Goal: Information Seeking & Learning: Learn about a topic

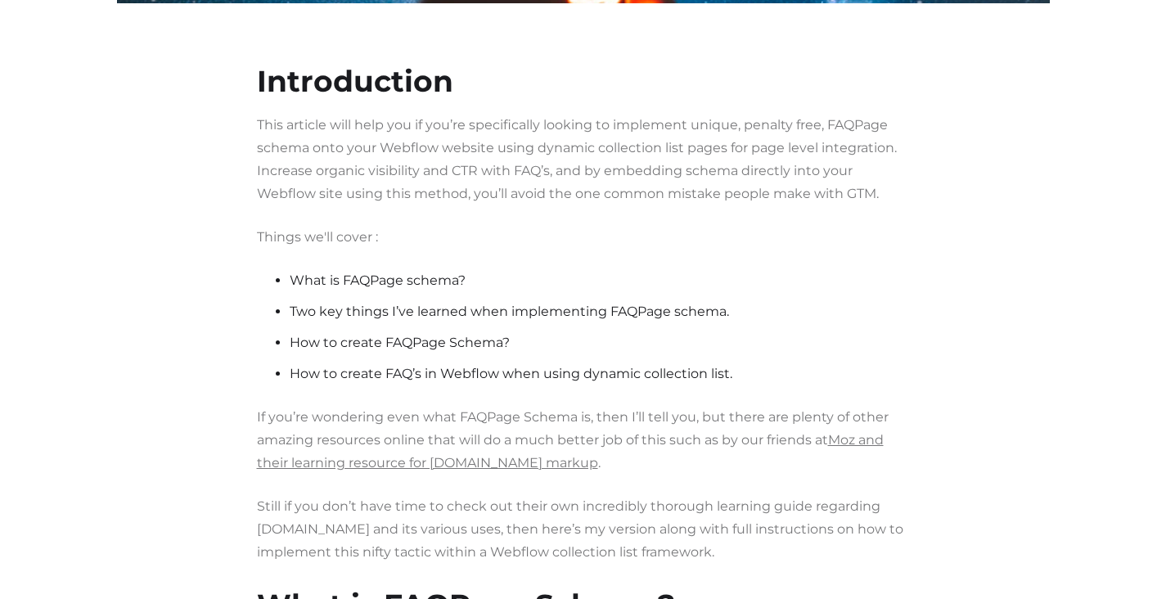
scroll to position [909, 0]
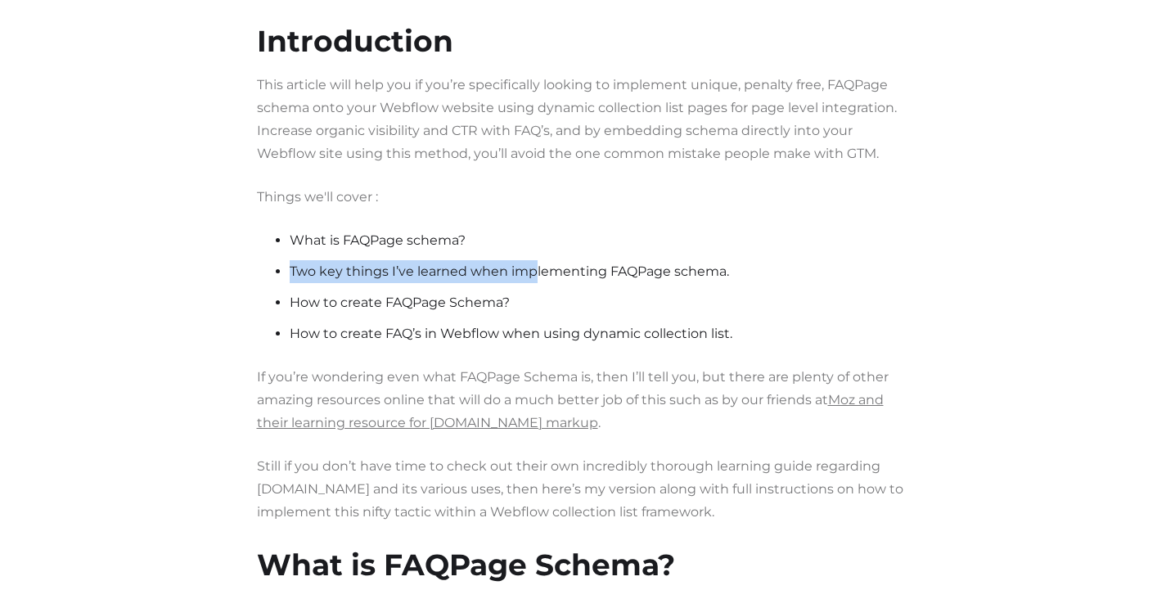
drag, startPoint x: 283, startPoint y: 264, endPoint x: 536, endPoint y: 264, distance: 252.9
click at [536, 264] on ul "What is FAQPage schema? Two key things I’ve learned when implementing FAQPage s…" at bounding box center [583, 291] width 653 height 124
click at [536, 264] on li "Two key things I’ve learned when implementing FAQPage schema." at bounding box center [600, 271] width 620 height 23
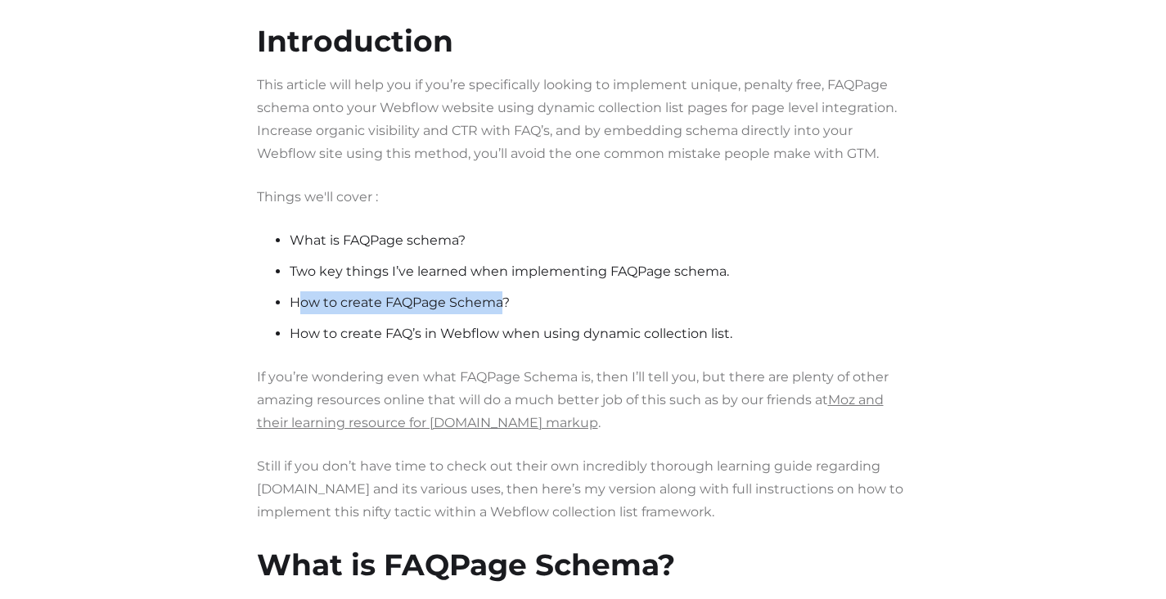
drag, startPoint x: 299, startPoint y: 302, endPoint x: 502, endPoint y: 298, distance: 203.8
click at [502, 298] on li "How to create FAQPage Schema?" at bounding box center [600, 302] width 620 height 23
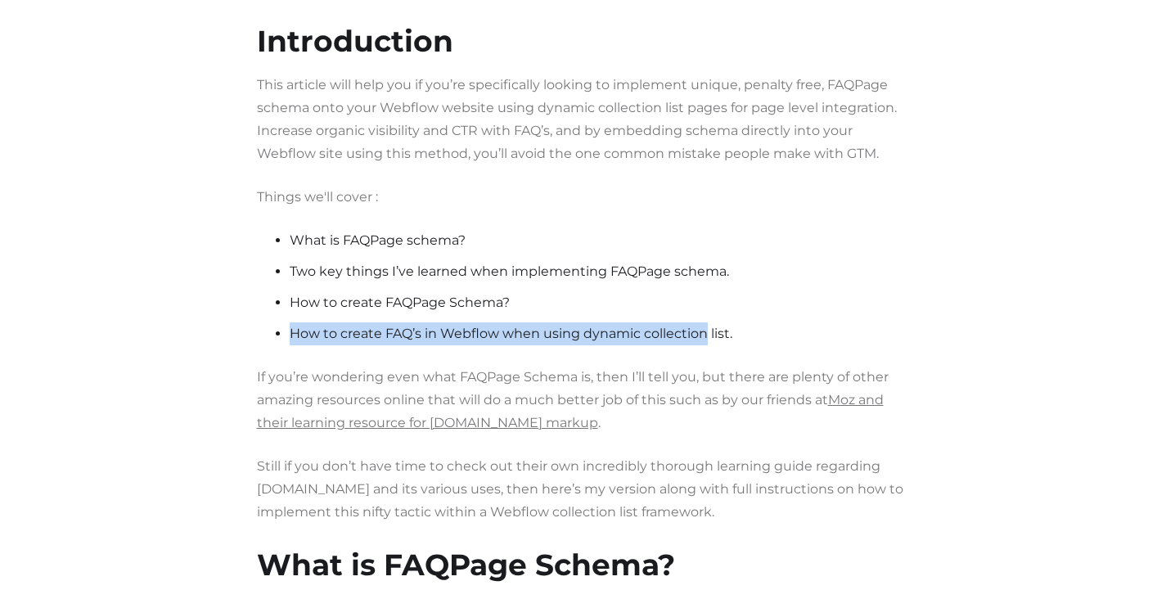
drag, startPoint x: 285, startPoint y: 327, endPoint x: 714, endPoint y: 325, distance: 428.8
click at [714, 325] on ul "What is FAQPage schema? Two key things I’ve learned when implementing FAQPage s…" at bounding box center [583, 291] width 653 height 124
click at [714, 325] on li "How to create FAQ’s in Webflow when using dynamic collection list." at bounding box center [600, 333] width 620 height 23
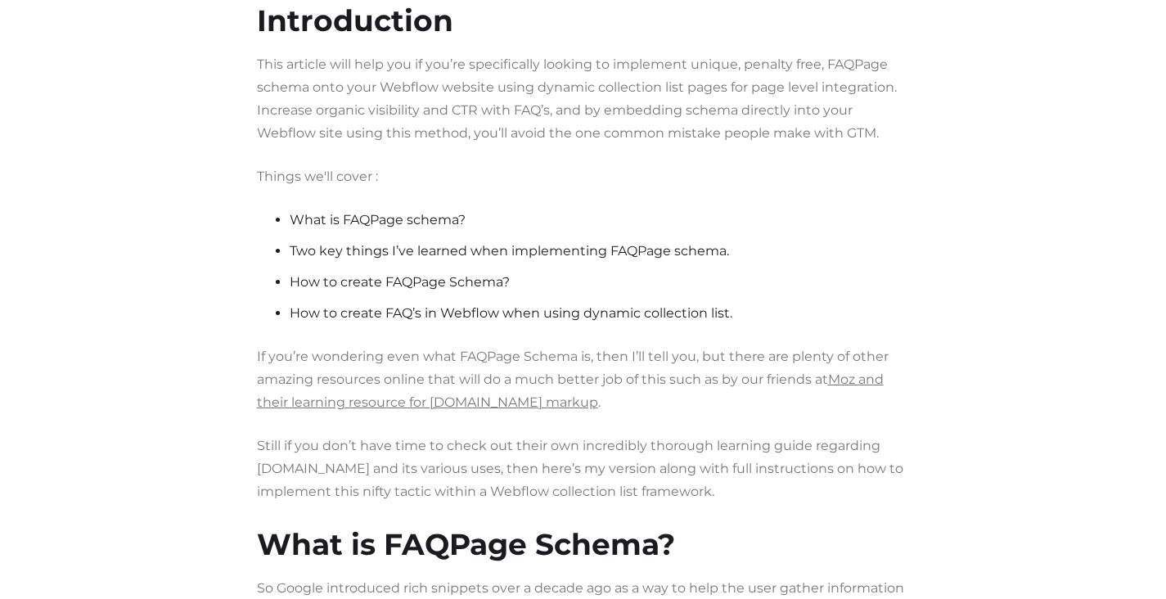
scroll to position [932, 0]
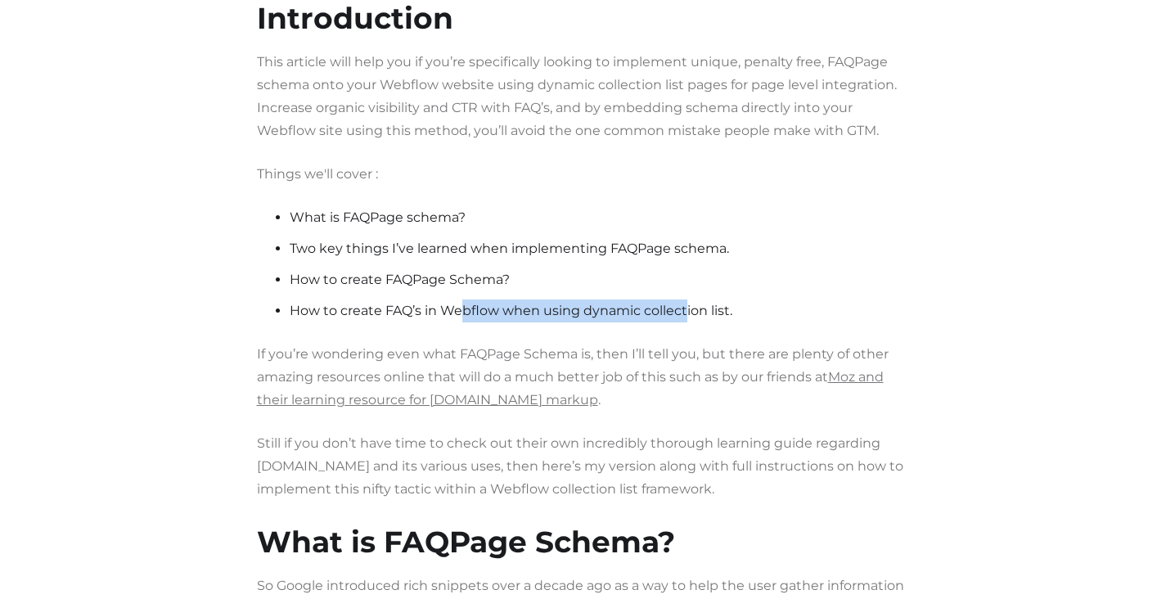
drag, startPoint x: 473, startPoint y: 311, endPoint x: 685, endPoint y: 315, distance: 212.0
click at [685, 315] on li "How to create FAQ’s in Webflow when using dynamic collection list." at bounding box center [600, 311] width 620 height 23
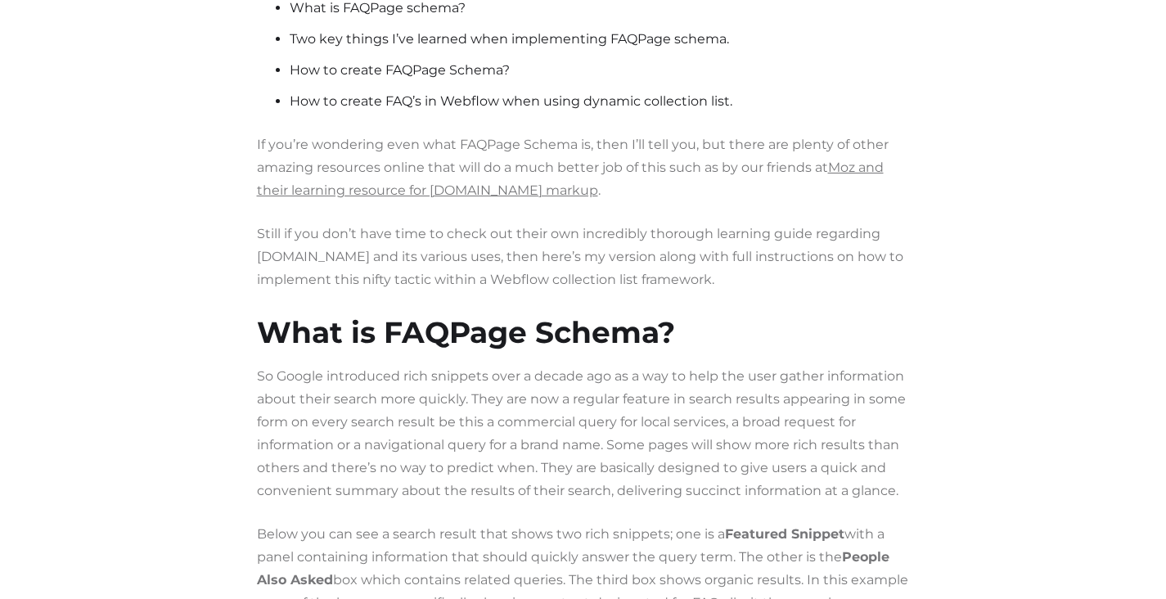
scroll to position [1168, 0]
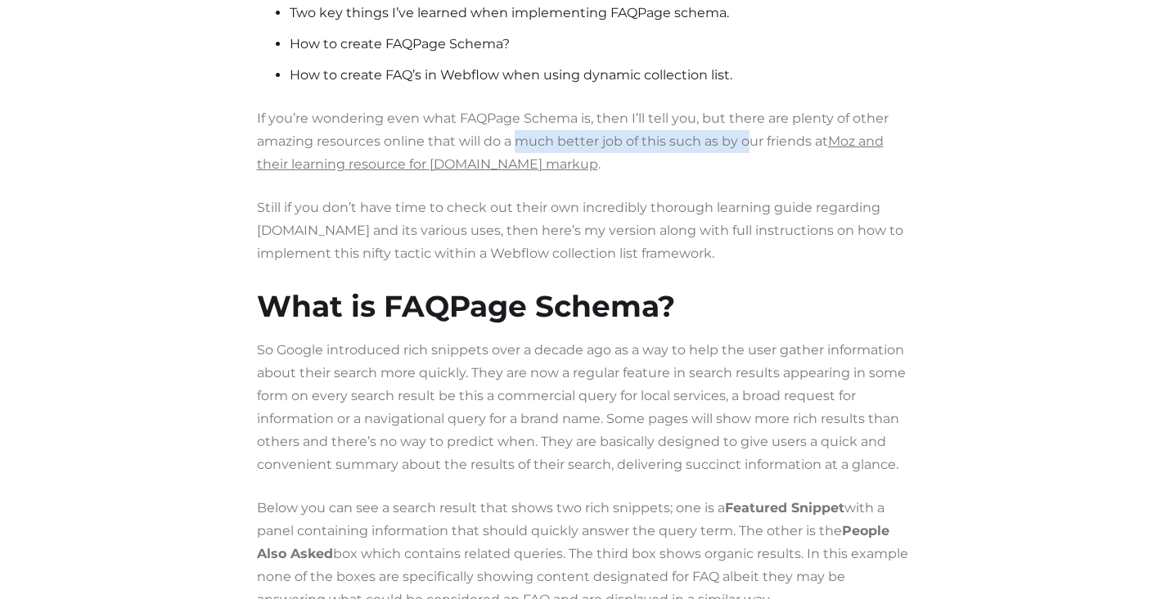
drag, startPoint x: 533, startPoint y: 147, endPoint x: 754, endPoint y: 142, distance: 221.0
click at [753, 142] on p "If you’re wondering even what FAQPage Schema is, then I’ll tell you, but there …" at bounding box center [583, 141] width 653 height 69
drag, startPoint x: 657, startPoint y: 146, endPoint x: 647, endPoint y: 146, distance: 10.7
click at [650, 146] on p "If you’re wondering even what FAQPage Schema is, then I’ll tell you, but there …" at bounding box center [583, 141] width 653 height 69
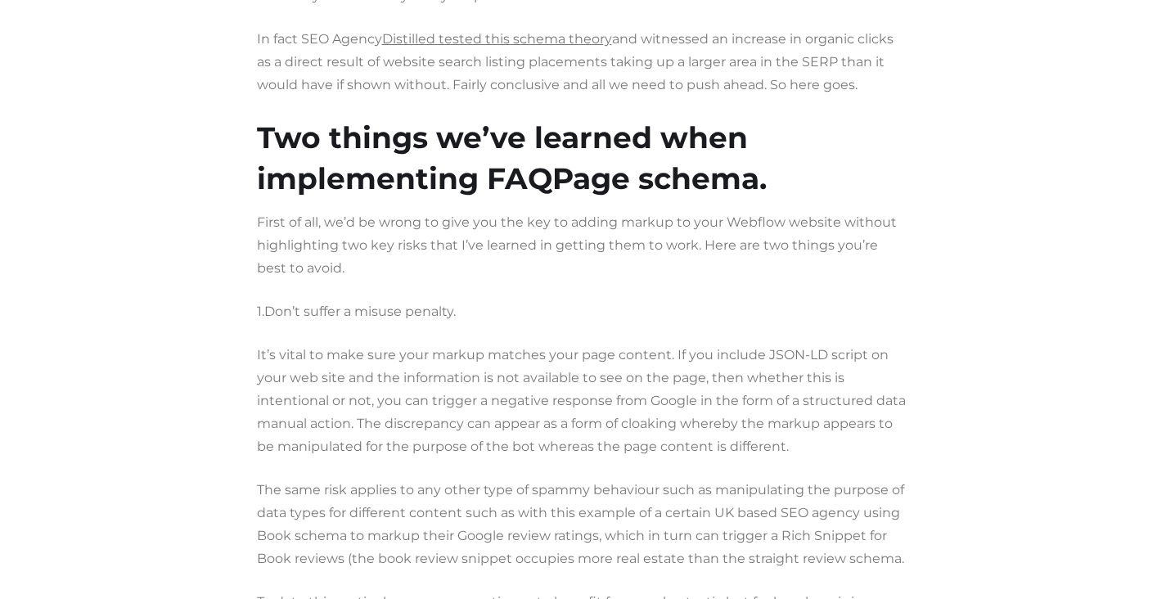
scroll to position [3065, 0]
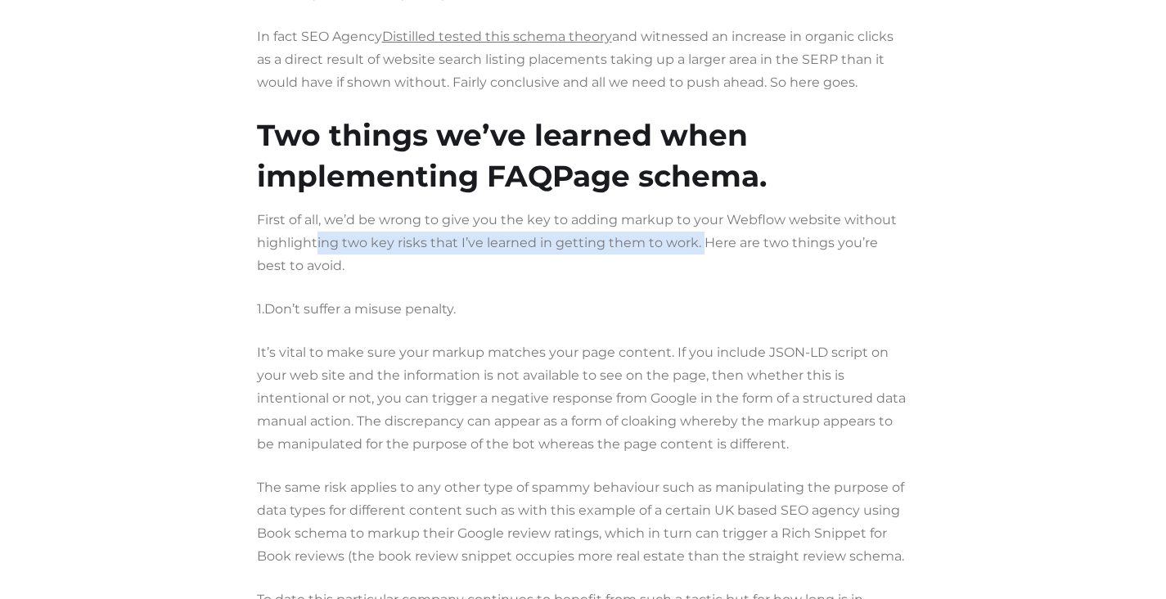
drag, startPoint x: 324, startPoint y: 240, endPoint x: 702, endPoint y: 231, distance: 378.2
click at [702, 231] on p "First of all, we’d be wrong to give you the key to adding markup to your Webflo…" at bounding box center [583, 243] width 653 height 69
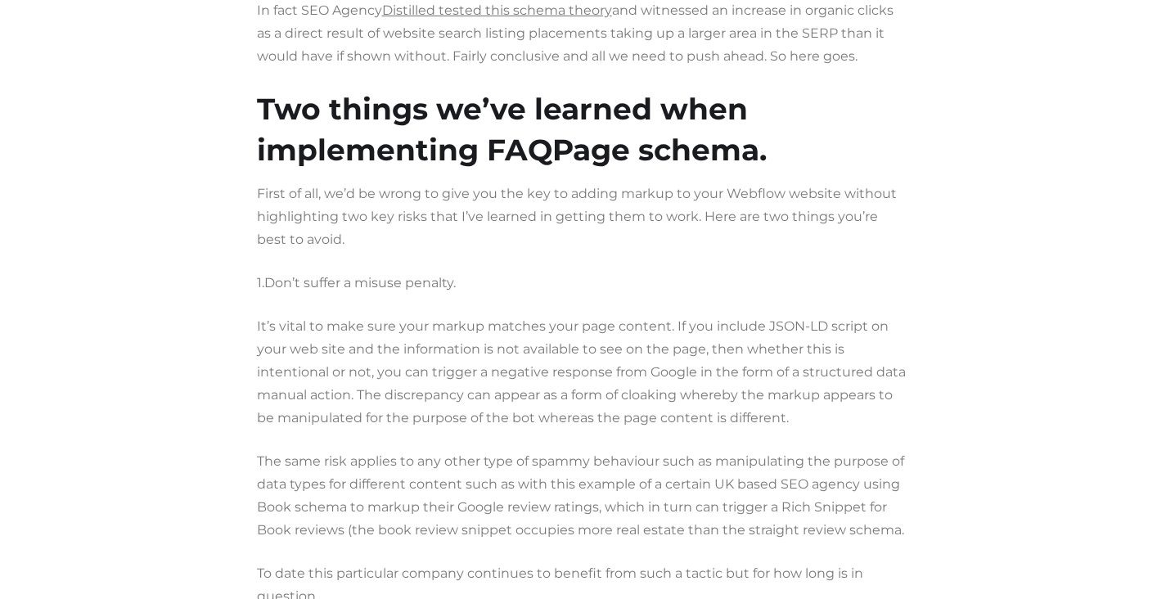
scroll to position [3097, 0]
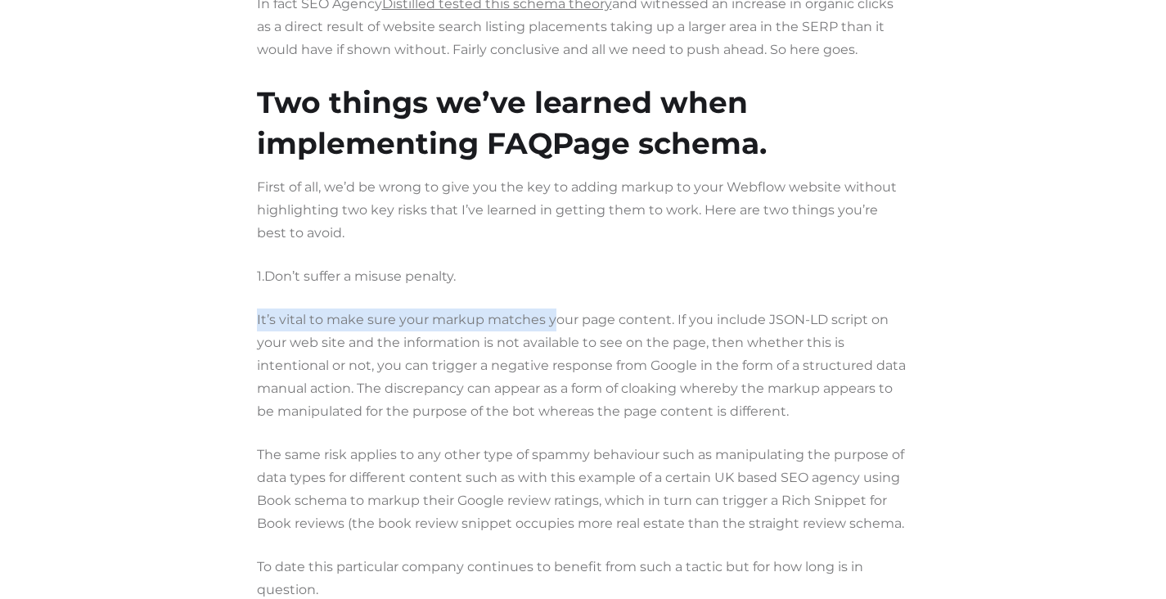
drag, startPoint x: 551, startPoint y: 325, endPoint x: 706, endPoint y: 305, distance: 156.7
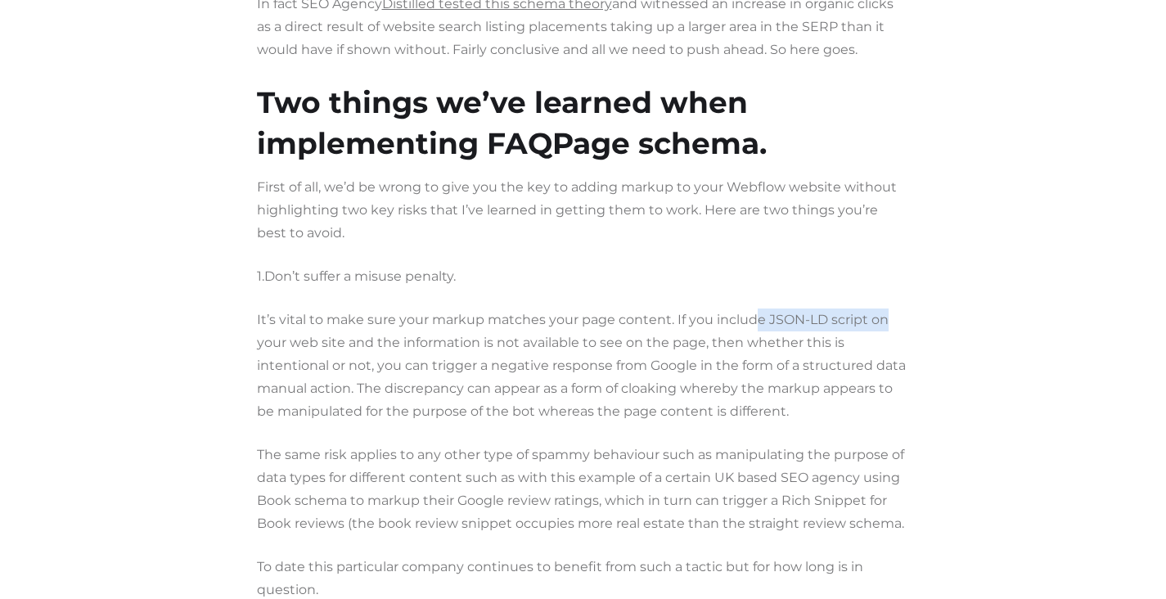
drag, startPoint x: 766, startPoint y: 319, endPoint x: 894, endPoint y: 319, distance: 127.7
click at [894, 319] on p "It’s vital to make sure your markup matches your page content. If you include J…" at bounding box center [583, 366] width 653 height 115
drag, startPoint x: 894, startPoint y: 319, endPoint x: 763, endPoint y: 322, distance: 131.0
click at [893, 319] on p "It’s vital to make sure your markup matches your page content. If you include J…" at bounding box center [583, 366] width 653 height 115
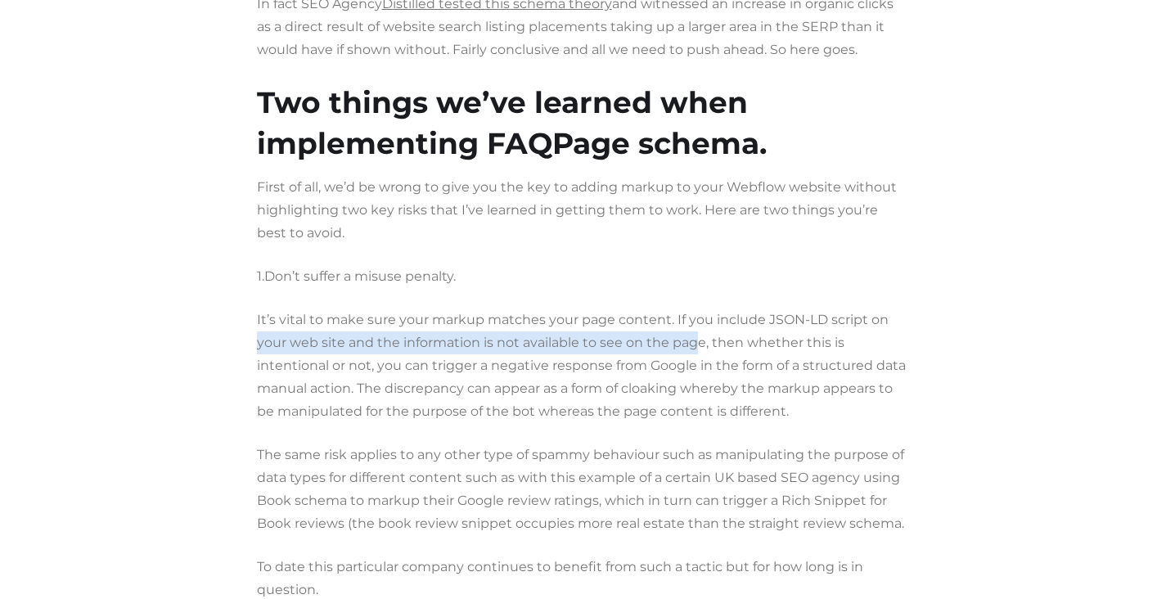
drag, startPoint x: 257, startPoint y: 344, endPoint x: 692, endPoint y: 349, distance: 435.4
click at [692, 349] on p "It’s vital to make sure your markup matches your page content. If you include J…" at bounding box center [583, 366] width 653 height 115
drag, startPoint x: 565, startPoint y: 345, endPoint x: 738, endPoint y: 344, distance: 172.7
click at [738, 344] on p "It’s vital to make sure your markup matches your page content. If you include J…" at bounding box center [583, 366] width 653 height 115
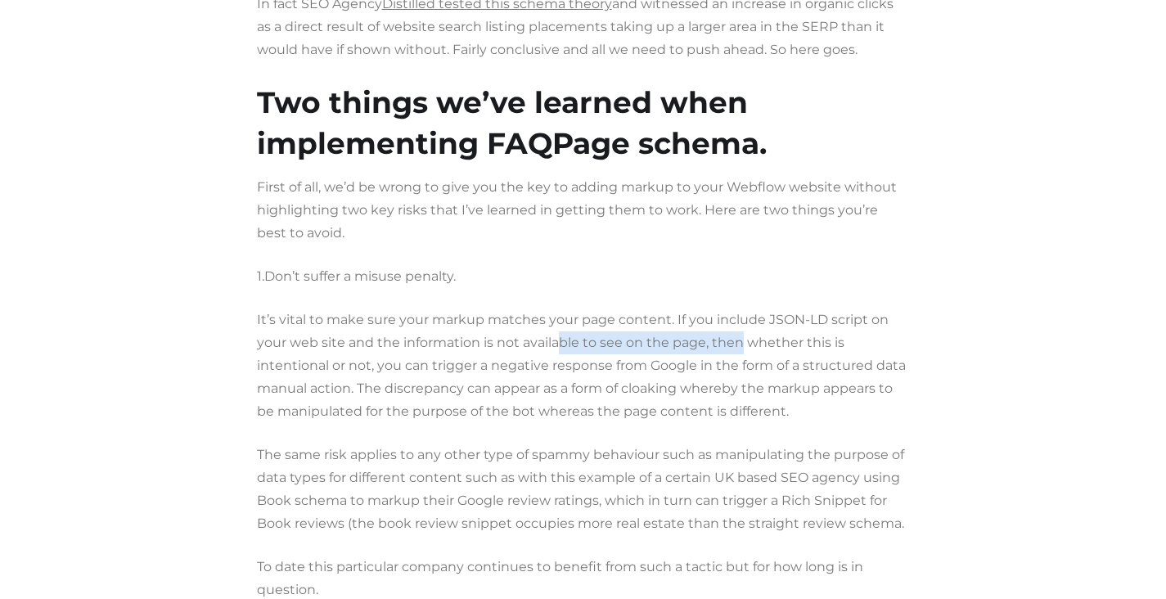
click at [738, 344] on p "It’s vital to make sure your markup matches your page content. If you include J…" at bounding box center [583, 366] width 653 height 115
drag, startPoint x: 737, startPoint y: 342, endPoint x: 845, endPoint y: 342, distance: 107.2
click at [844, 342] on p "It’s vital to make sure your markup matches your page content. If you include J…" at bounding box center [583, 366] width 653 height 115
click at [845, 341] on p "It’s vital to make sure your markup matches your page content. If you include J…" at bounding box center [583, 366] width 653 height 115
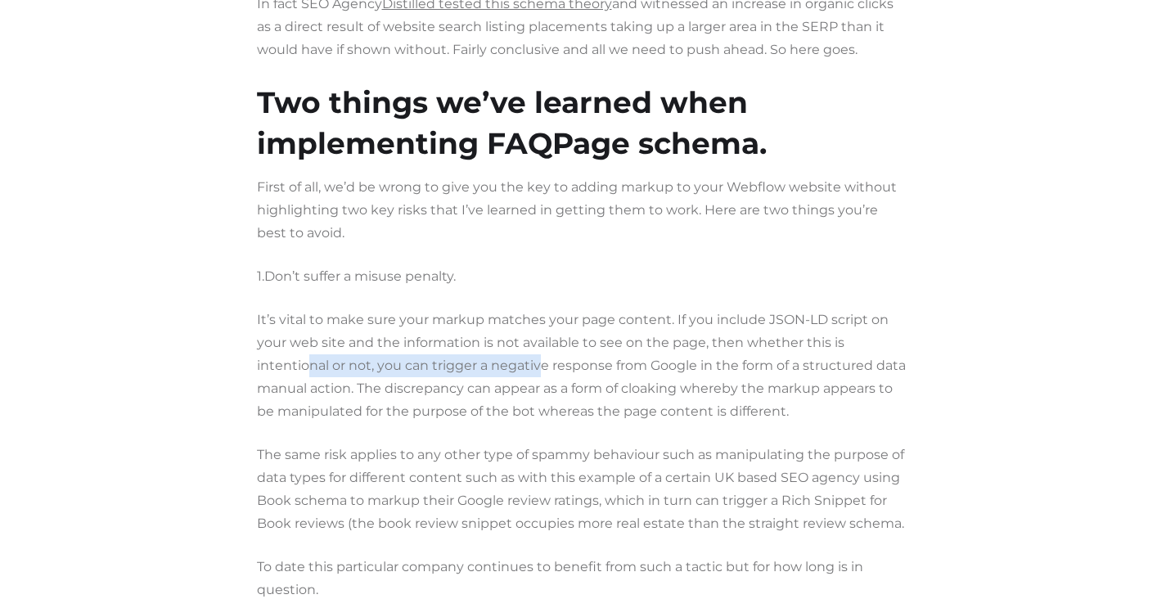
drag, startPoint x: 325, startPoint y: 367, endPoint x: 554, endPoint y: 372, distance: 229.2
click at [554, 372] on p "It’s vital to make sure your markup matches your page content. If you include J…" at bounding box center [583, 366] width 653 height 115
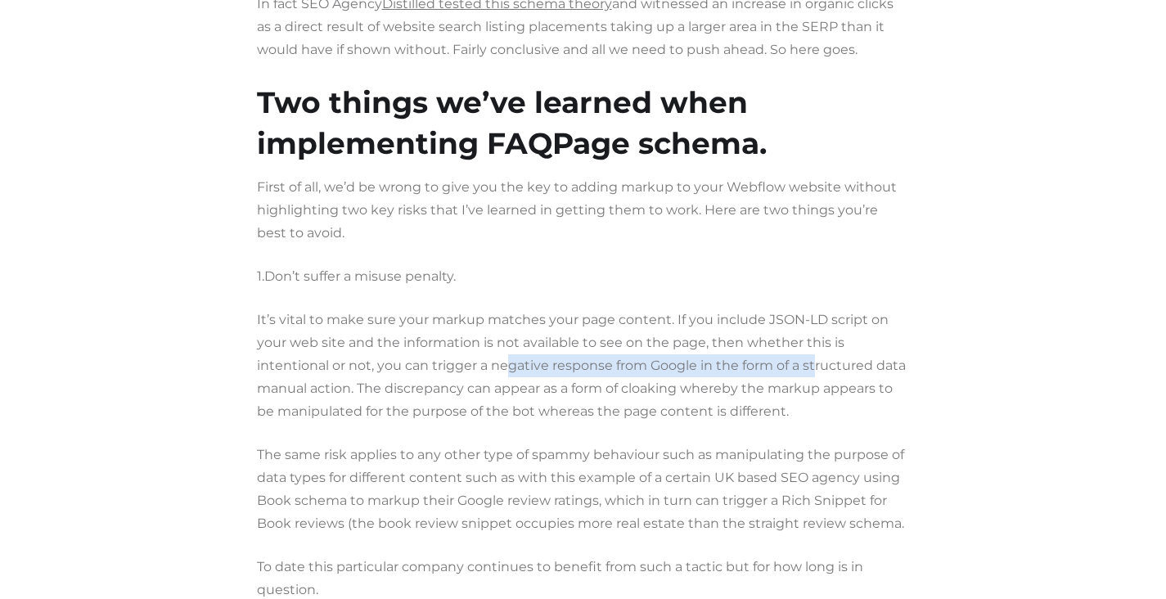
drag, startPoint x: 517, startPoint y: 367, endPoint x: 815, endPoint y: 357, distance: 298.1
click at [815, 357] on p "It’s vital to make sure your markup matches your page content. If you include J…" at bounding box center [583, 366] width 653 height 115
drag, startPoint x: 708, startPoint y: 363, endPoint x: 833, endPoint y: 364, distance: 125.2
click at [833, 364] on p "It’s vital to make sure your markup matches your page content. If you include J…" at bounding box center [583, 366] width 653 height 115
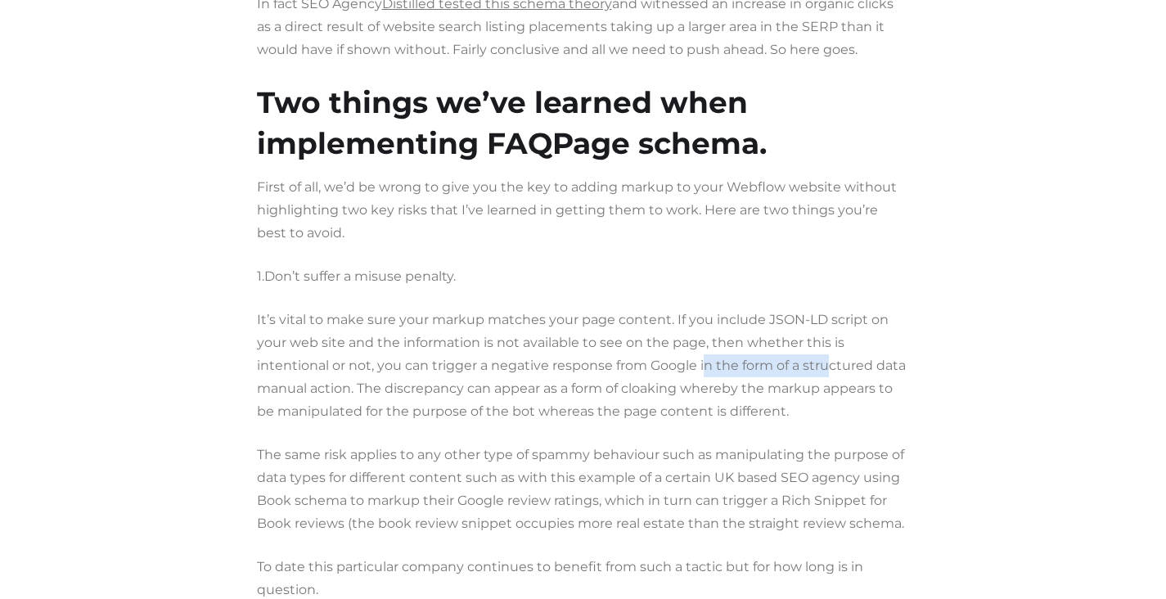
click at [833, 364] on p "It’s vital to make sure your markup matches your page content. If you include J…" at bounding box center [583, 366] width 653 height 115
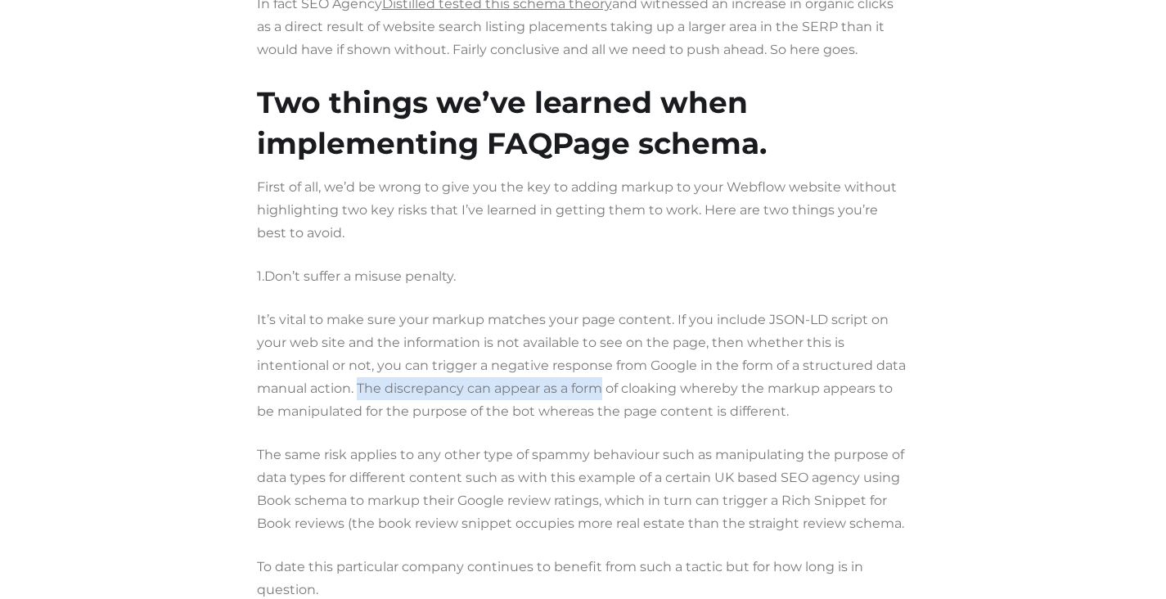
drag, startPoint x: 363, startPoint y: 388, endPoint x: 599, endPoint y: 388, distance: 236.5
click at [599, 388] on p "It’s vital to make sure your markup matches your page content. If you include J…" at bounding box center [583, 366] width 653 height 115
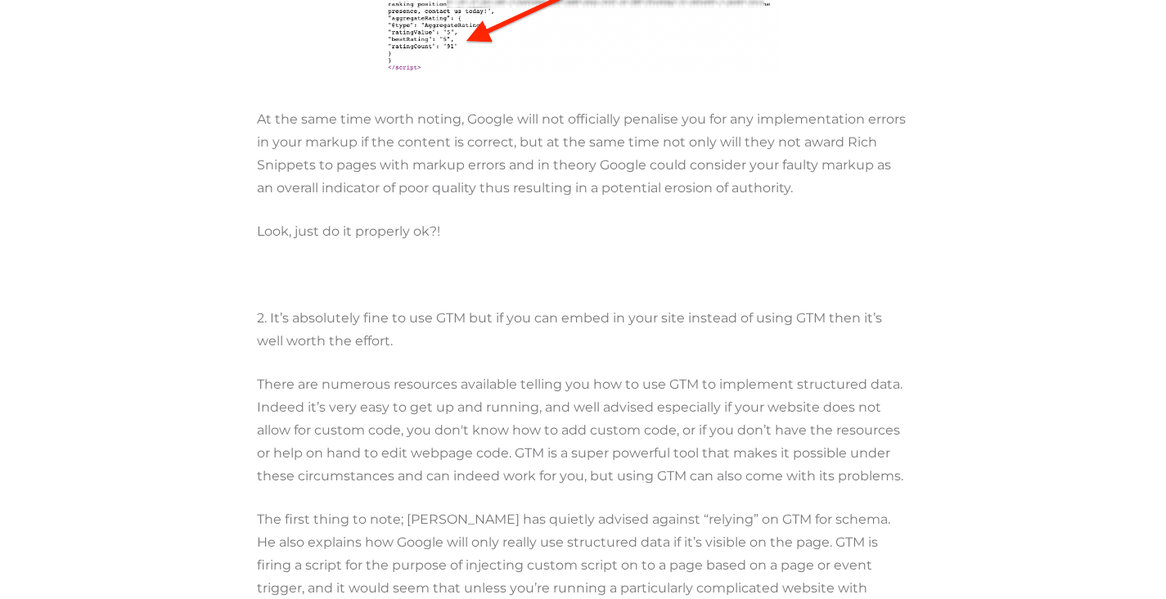
scroll to position [3818, 0]
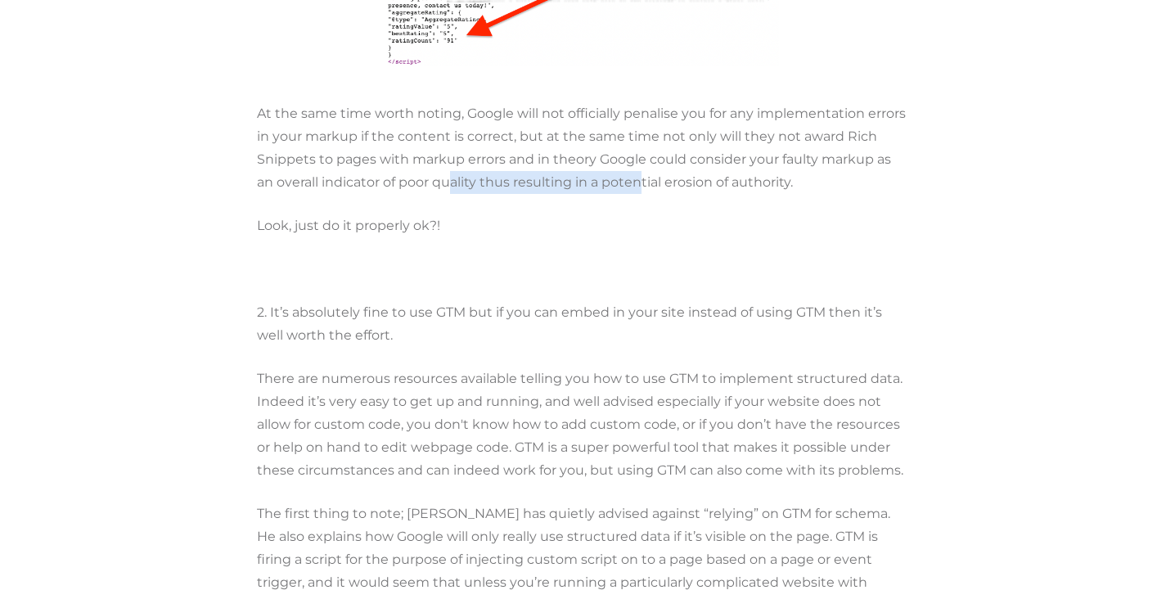
drag, startPoint x: 451, startPoint y: 182, endPoint x: 645, endPoint y: 173, distance: 194.2
click at [645, 173] on p "At the same time worth noting, Google will not officially penalise you for any …" at bounding box center [583, 148] width 653 height 92
click at [646, 173] on p "At the same time worth noting, Google will not officially penalise you for any …" at bounding box center [583, 148] width 653 height 92
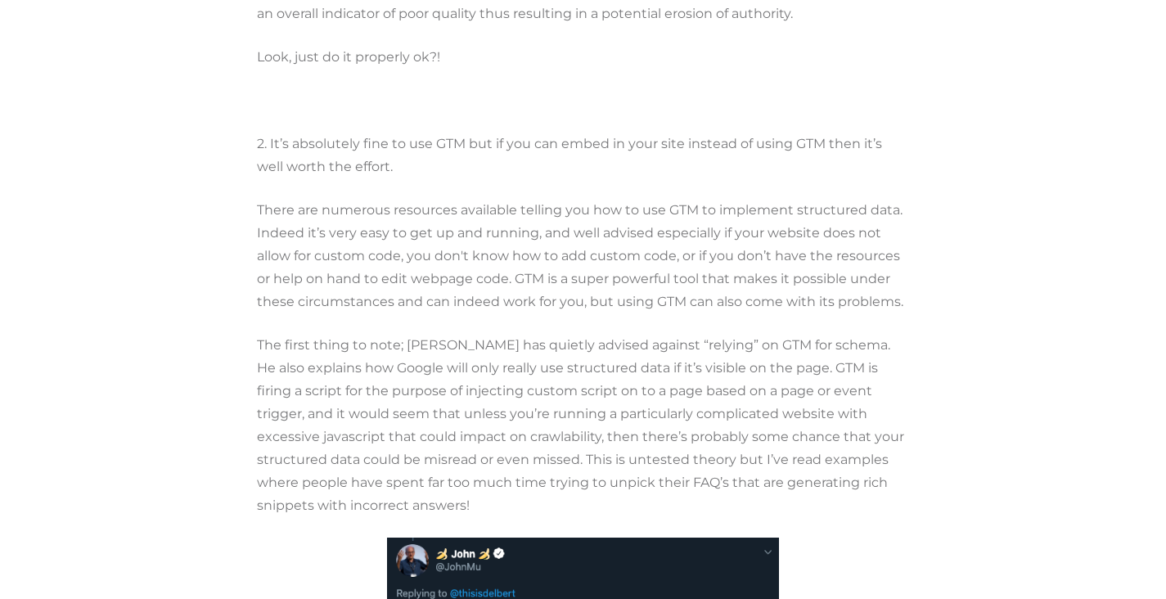
scroll to position [4044, 0]
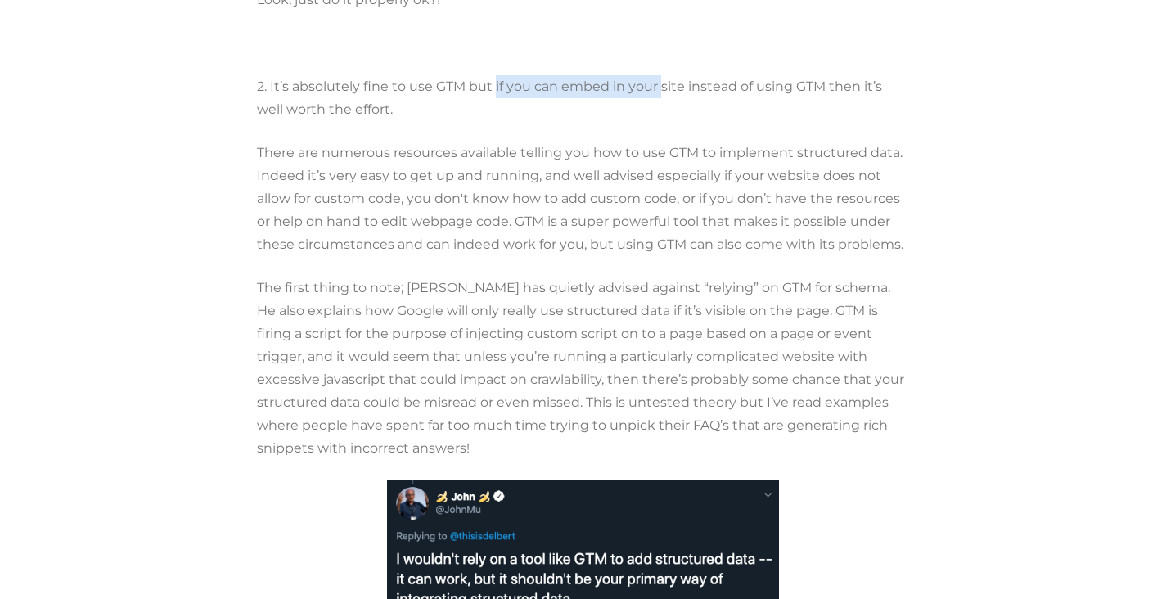
drag, startPoint x: 493, startPoint y: 86, endPoint x: 662, endPoint y: 76, distance: 169.7
click at [662, 76] on p "2. It’s absolutely fine to use GTM but if you can embed in your site instead of…" at bounding box center [583, 98] width 653 height 46
drag, startPoint x: 519, startPoint y: 88, endPoint x: 745, endPoint y: 81, distance: 226.0
click at [745, 81] on p "2. It’s absolutely fine to use GTM but if you can embed in your site instead of…" at bounding box center [583, 98] width 653 height 46
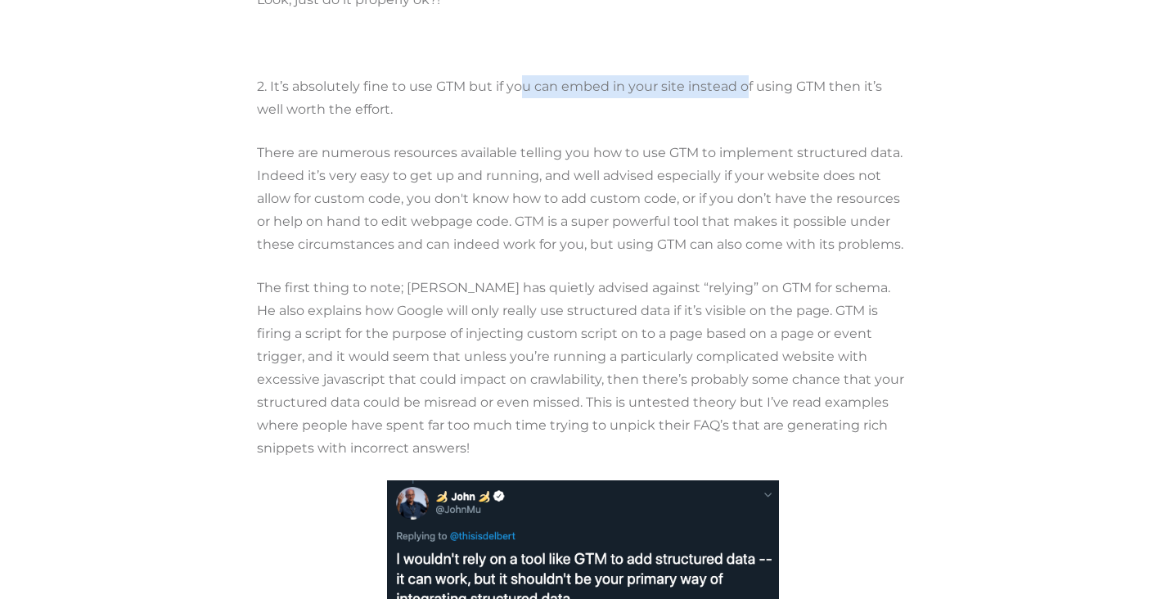
click at [745, 81] on p "2. It’s absolutely fine to use GTM but if you can embed in your site instead of…" at bounding box center [583, 98] width 653 height 46
drag, startPoint x: 277, startPoint y: 93, endPoint x: 720, endPoint y: 70, distance: 443.4
drag, startPoint x: 454, startPoint y: 88, endPoint x: 714, endPoint y: 88, distance: 260.2
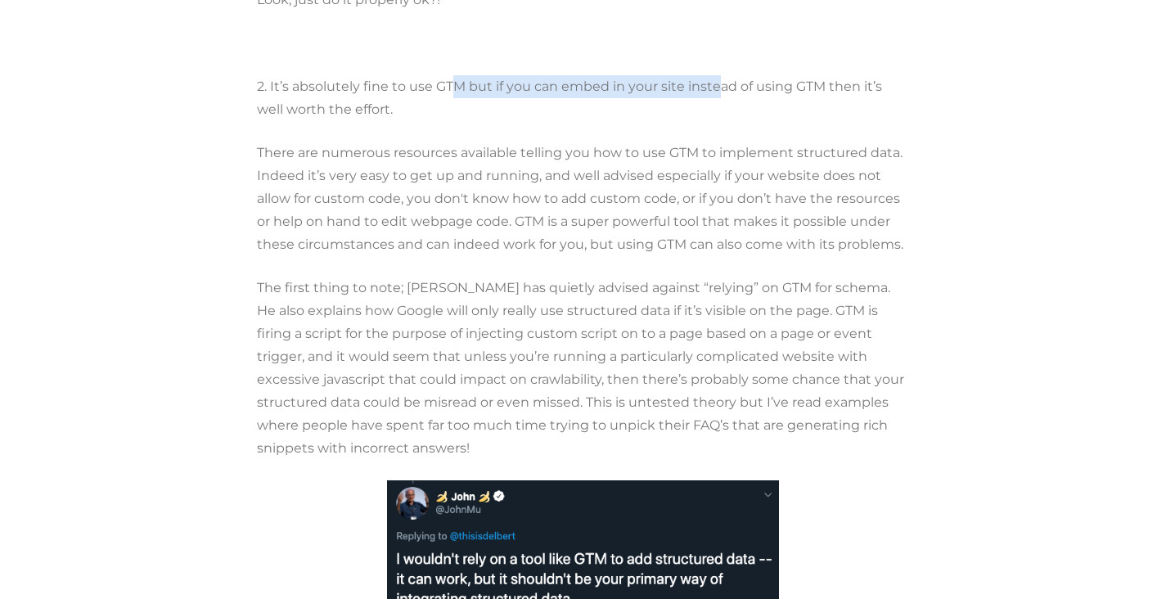
click at [714, 88] on p "2. It’s absolutely fine to use GTM but if you can embed in your site instead of…" at bounding box center [583, 98] width 653 height 46
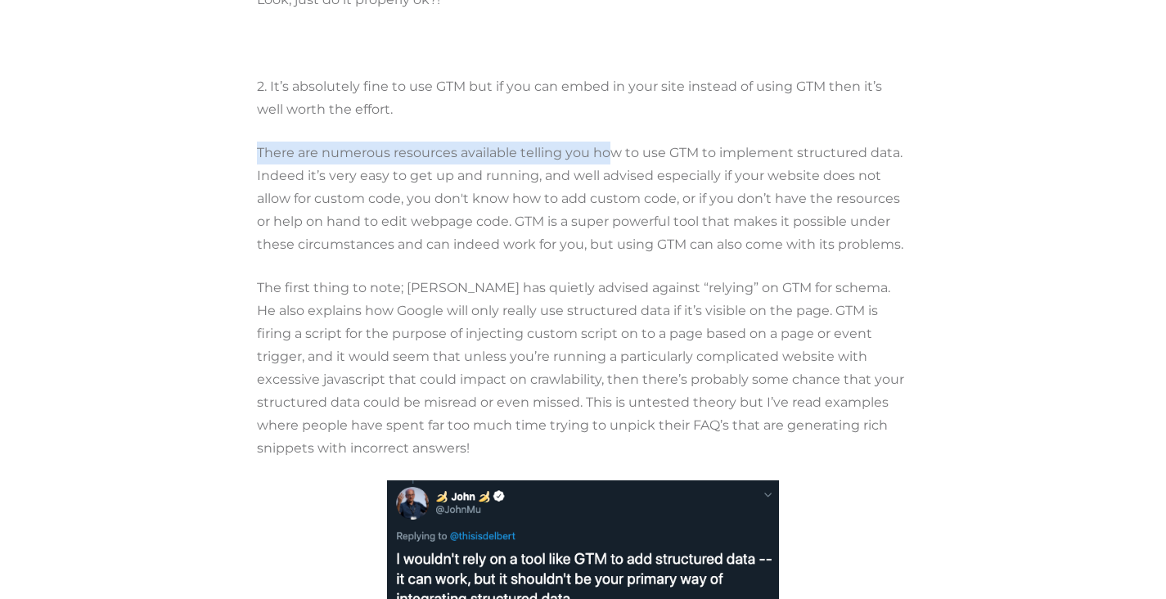
drag, startPoint x: 258, startPoint y: 146, endPoint x: 615, endPoint y: 146, distance: 357.6
click at [615, 146] on p "There are numerous resources available telling you how to use GTM to implement …" at bounding box center [583, 199] width 653 height 115
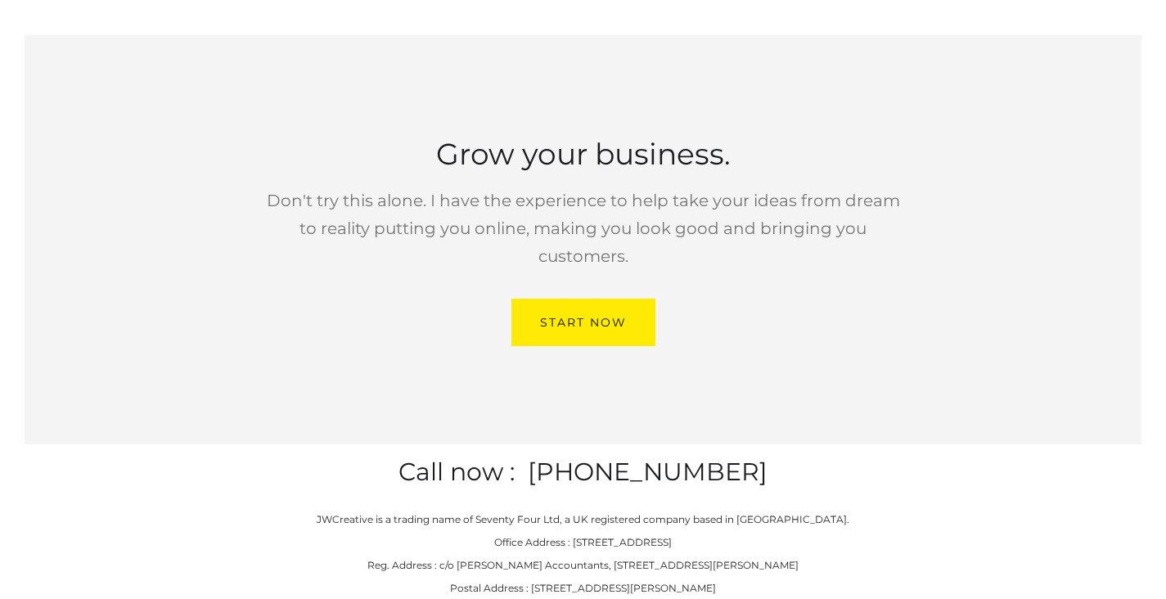
scroll to position [12300, 0]
